Goal: Transaction & Acquisition: Subscribe to service/newsletter

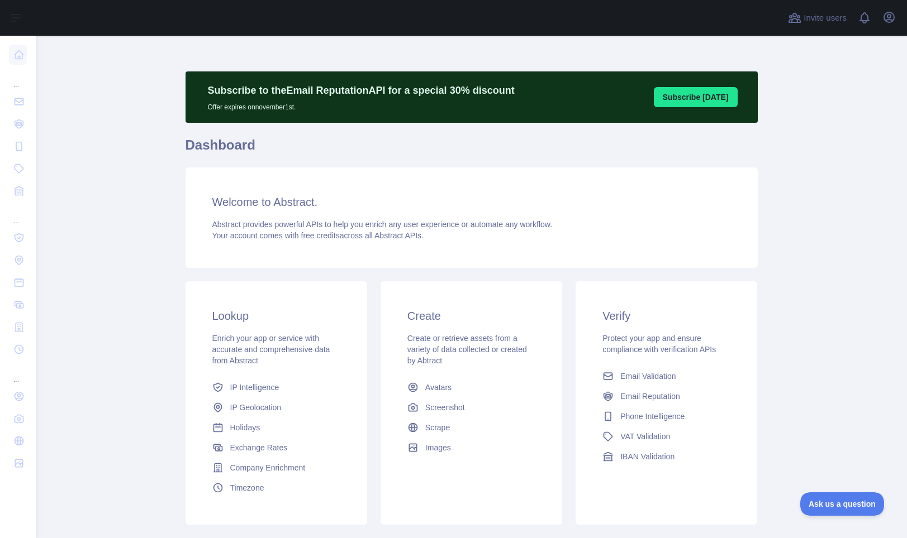
click at [771, 245] on main "Subscribe to the Email Reputation API for a special 30 % discount Offer expires…" at bounding box center [471, 287] width 871 height 503
click at [865, 19] on span at bounding box center [868, 18] width 22 height 36
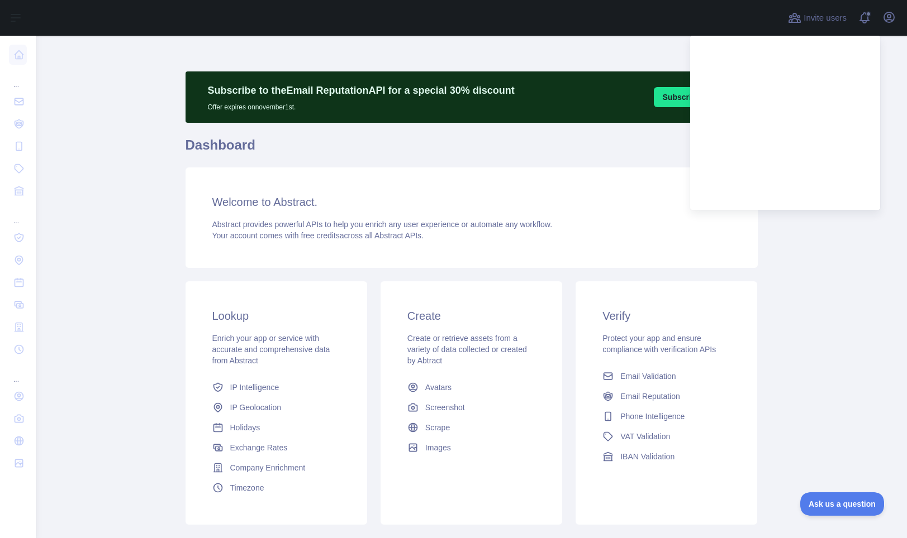
click at [760, 278] on main "Subscribe to the Email Reputation API for a special 30 % discount Offer expires…" at bounding box center [471, 287] width 871 height 503
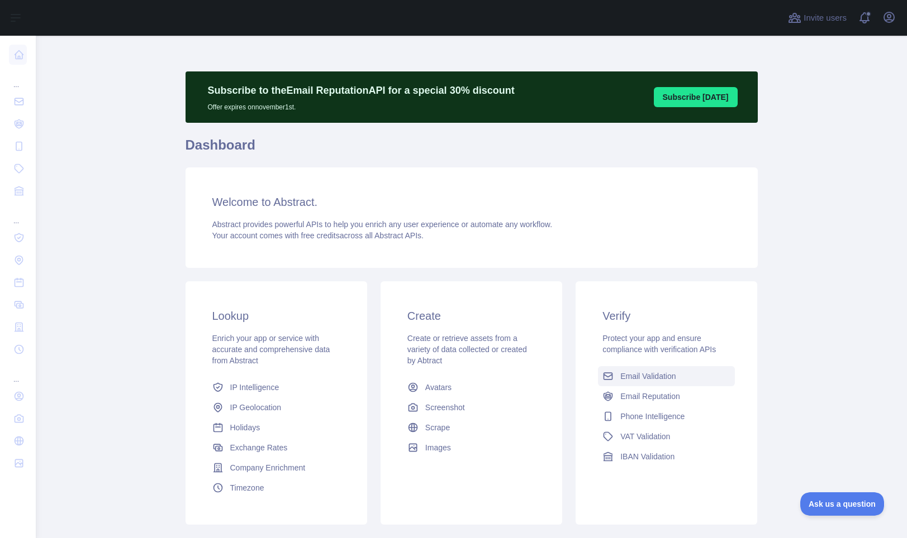
click at [641, 375] on span "Email Validation" at bounding box center [647, 376] width 55 height 11
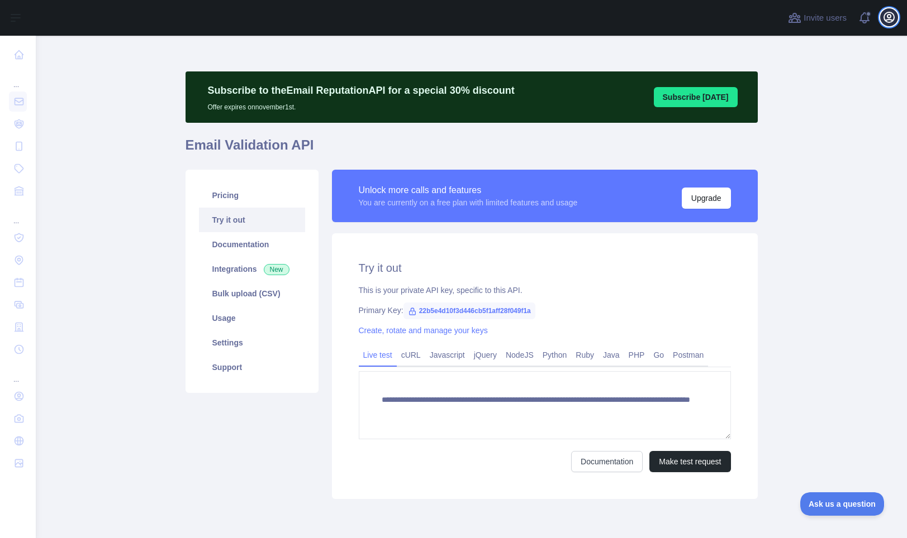
click at [888, 18] on icon "button" at bounding box center [888, 17] width 13 height 13
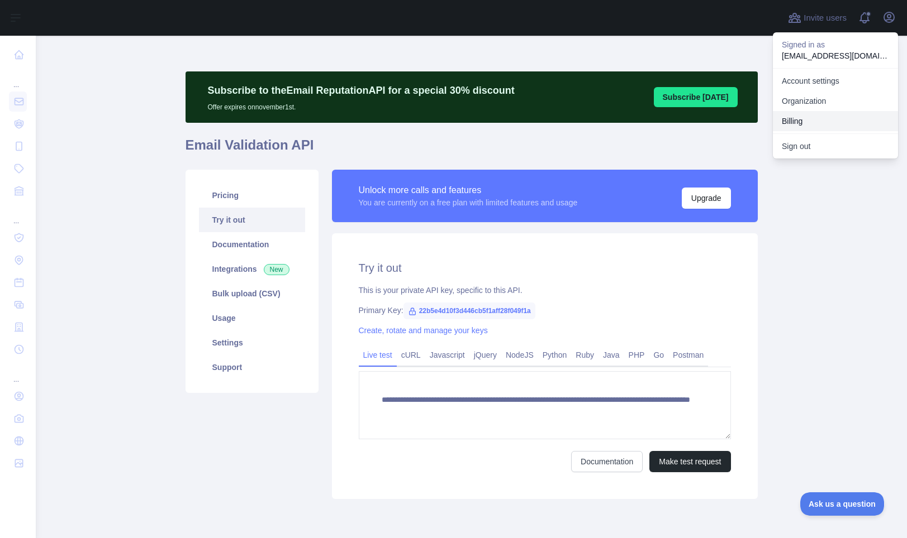
click at [796, 119] on button "Billing" at bounding box center [834, 121] width 125 height 20
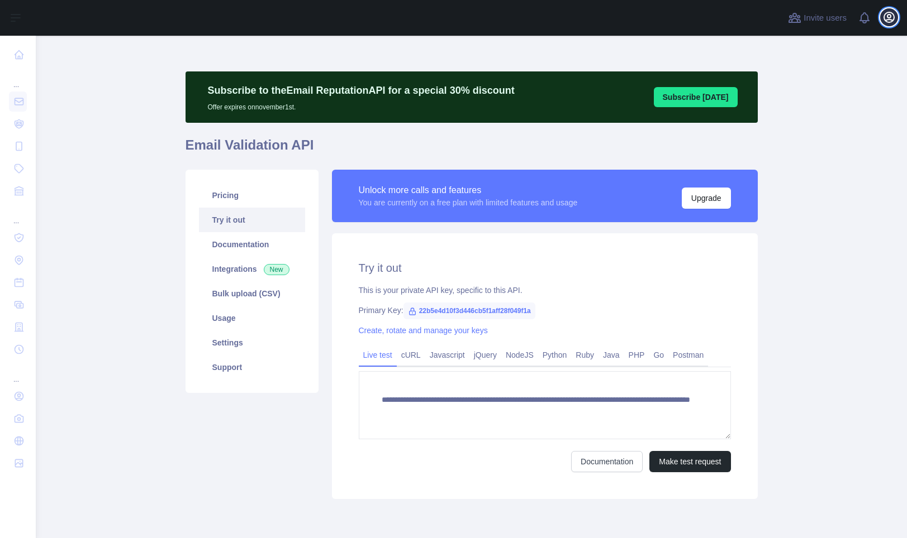
click at [893, 16] on icon "button" at bounding box center [889, 17] width 10 height 10
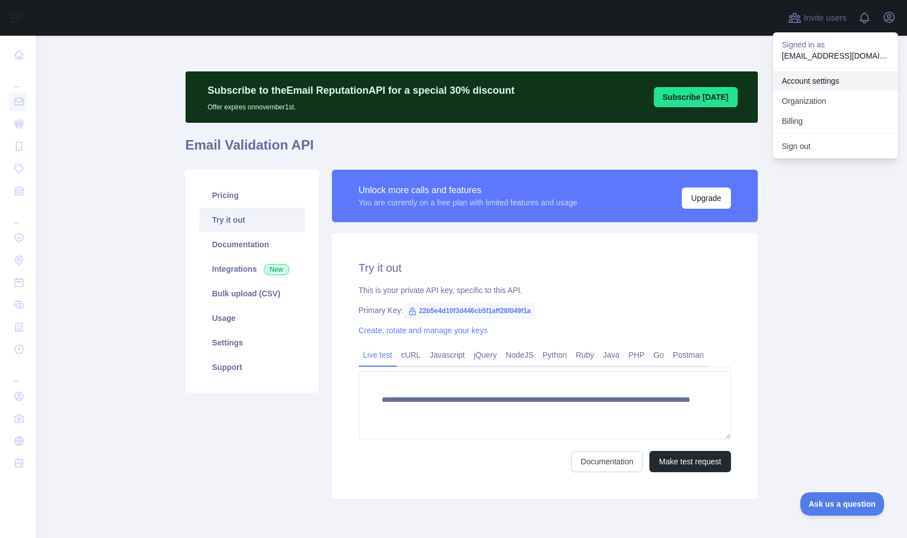
click at [817, 81] on link "Account settings" at bounding box center [834, 81] width 125 height 20
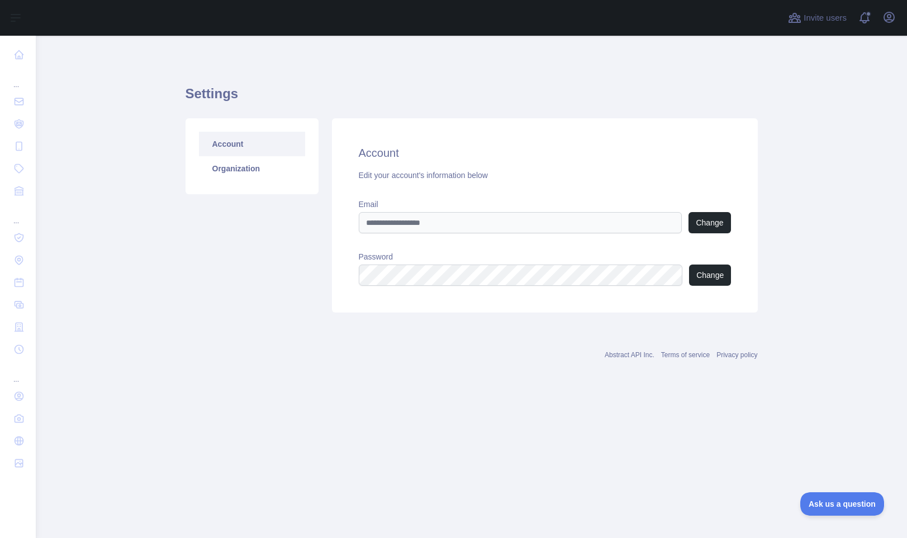
drag, startPoint x: 738, startPoint y: 132, endPoint x: 755, endPoint y: 137, distance: 17.5
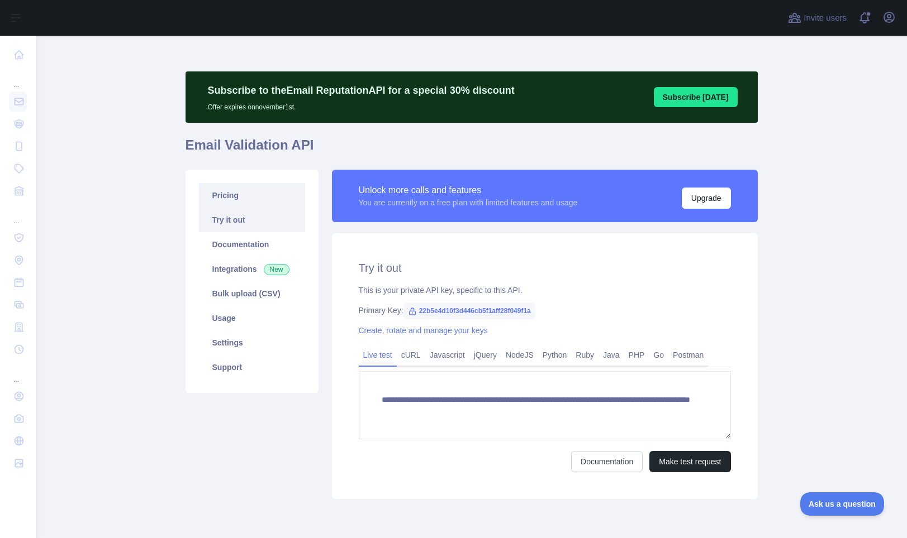
drag, startPoint x: 217, startPoint y: 190, endPoint x: 295, endPoint y: 230, distance: 88.4
click at [217, 192] on link "Pricing" at bounding box center [252, 195] width 106 height 25
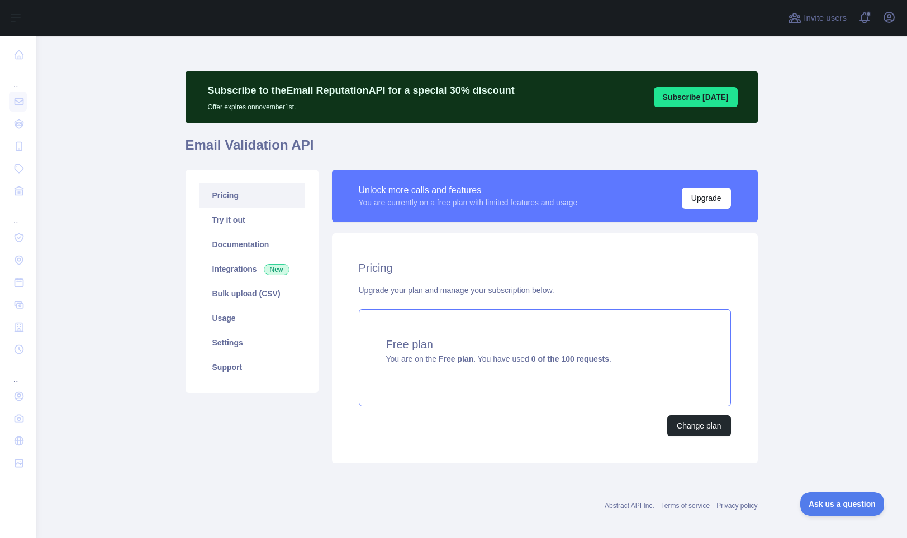
click at [612, 350] on h4 "Free plan" at bounding box center [544, 345] width 317 height 16
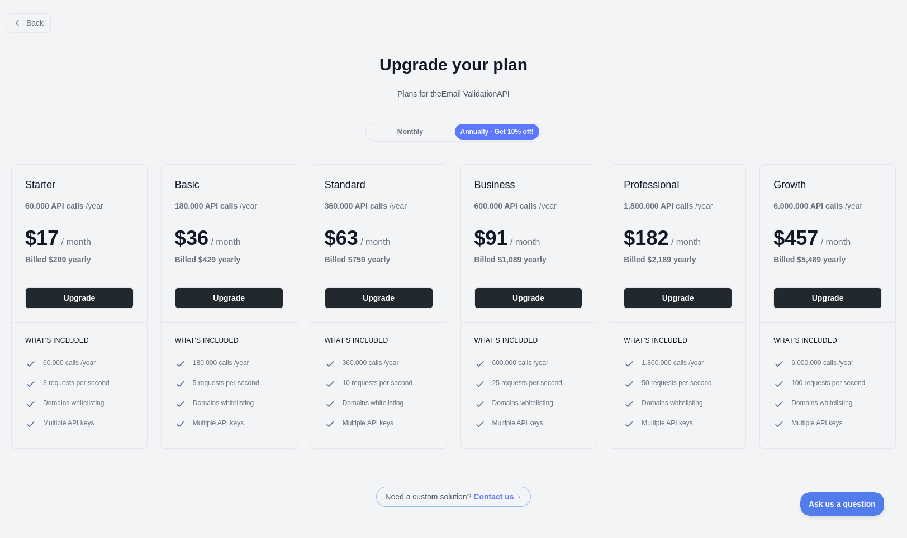
click at [411, 128] on span "Monthly" at bounding box center [410, 132] width 26 height 8
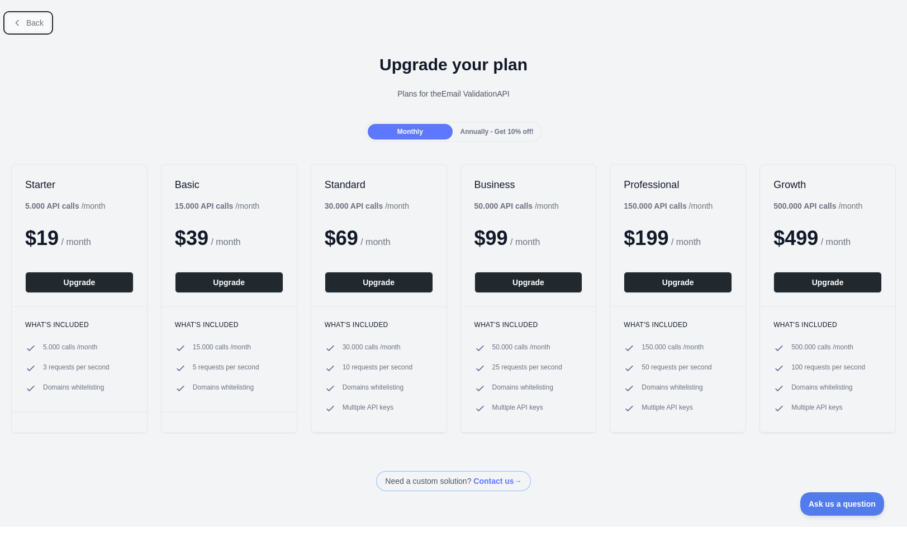
click at [36, 23] on span "Back" at bounding box center [34, 22] width 17 height 9
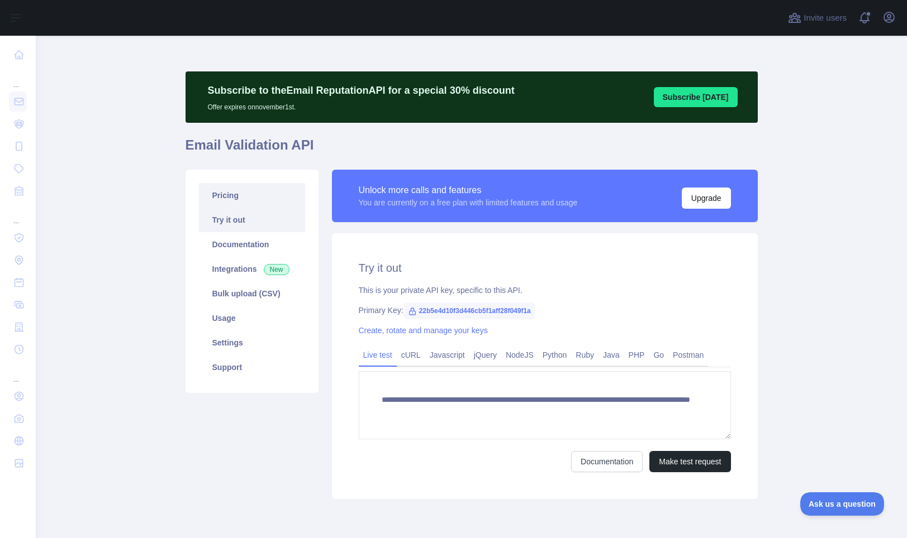
click at [227, 193] on link "Pricing" at bounding box center [252, 195] width 106 height 25
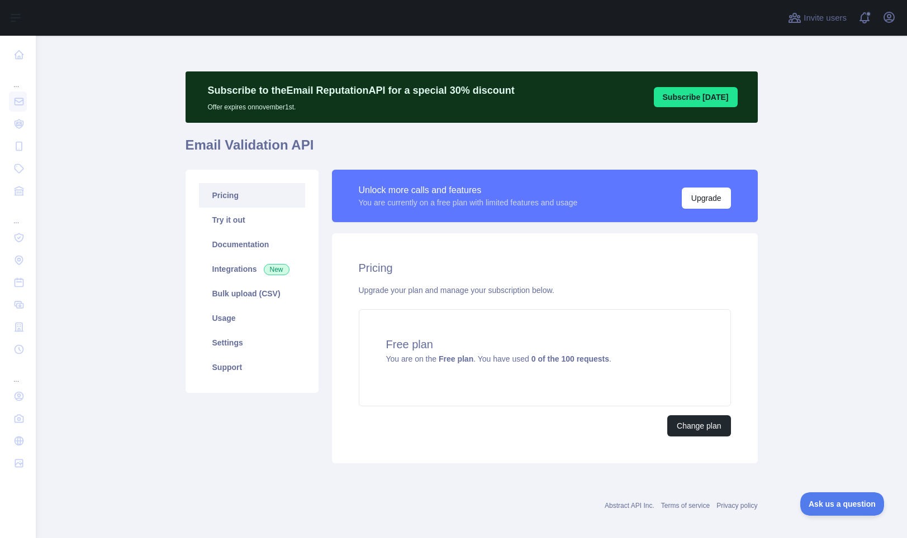
click at [804, 363] on main "Subscribe to the Email Reputation API for a special 30 % discount Offer expires…" at bounding box center [471, 287] width 871 height 503
click at [591, 342] on h4 "Free plan" at bounding box center [544, 345] width 317 height 16
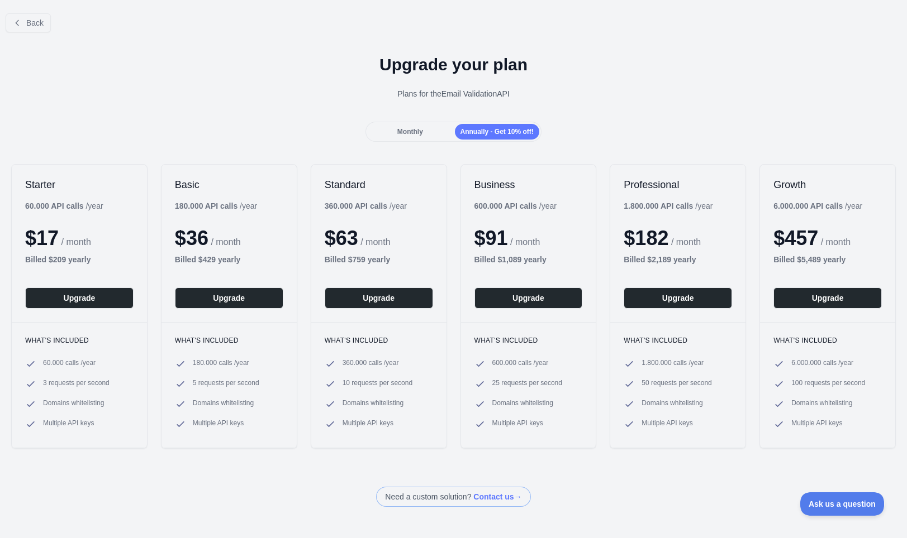
drag, startPoint x: 342, startPoint y: 310, endPoint x: 369, endPoint y: 310, distance: 26.8
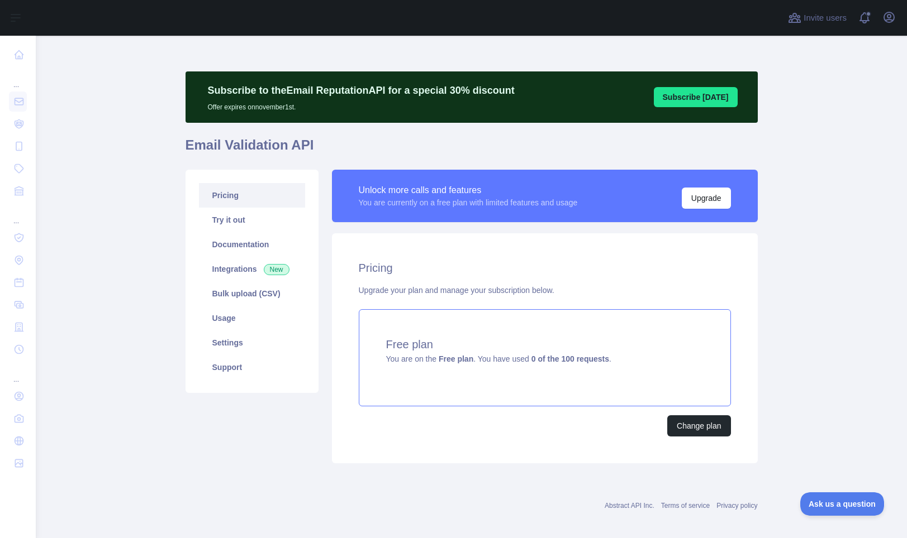
click at [663, 356] on div "Free plan You are on the Free plan . You have used 0 of the 100 requests ." at bounding box center [545, 357] width 372 height 97
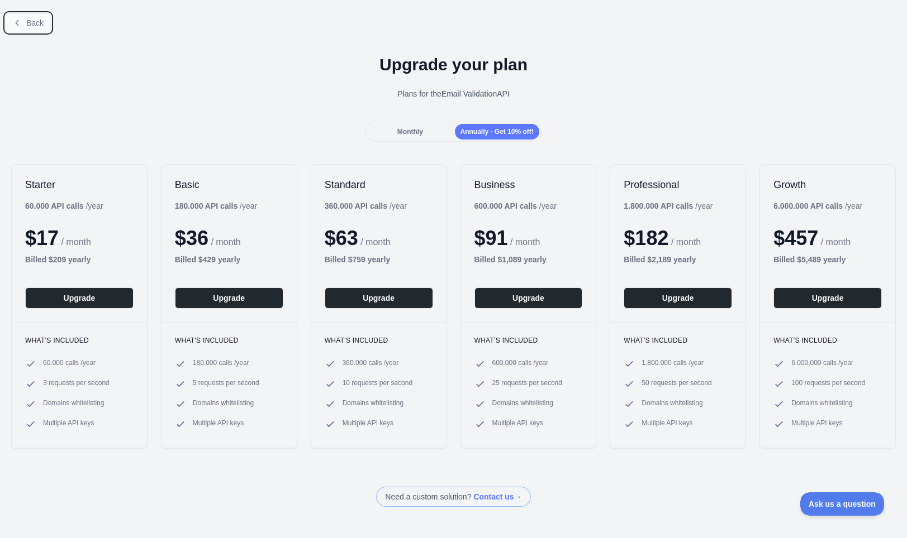
click at [23, 25] on button "Back" at bounding box center [28, 22] width 45 height 19
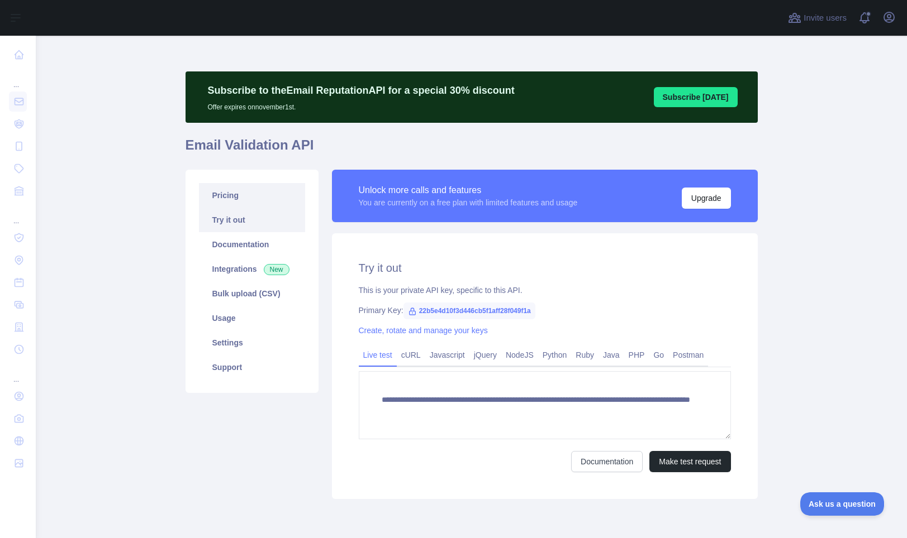
click at [233, 195] on link "Pricing" at bounding box center [252, 195] width 106 height 25
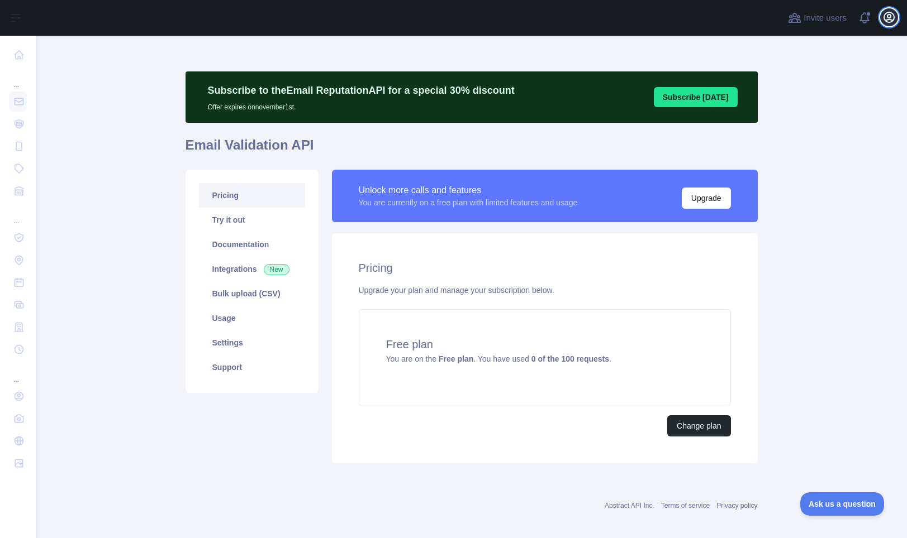
click at [891, 23] on icon "button" at bounding box center [888, 17] width 13 height 13
click at [663, 359] on div "Free plan You are on the Free plan . You have used 0 of the 100 requests ." at bounding box center [545, 357] width 372 height 97
click at [896, 19] on button "Open user menu" at bounding box center [889, 17] width 18 height 18
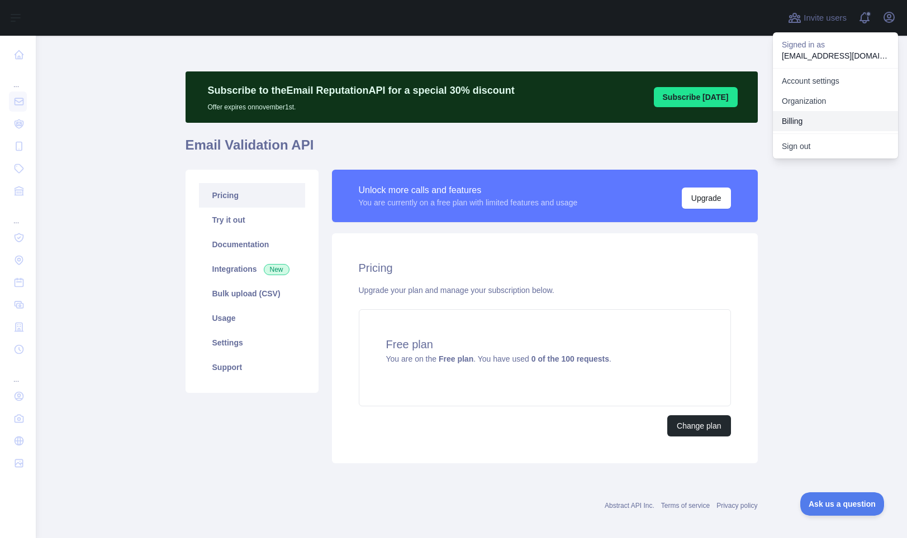
click at [786, 118] on button "Billing" at bounding box center [834, 121] width 125 height 20
